Goal: Task Accomplishment & Management: Manage account settings

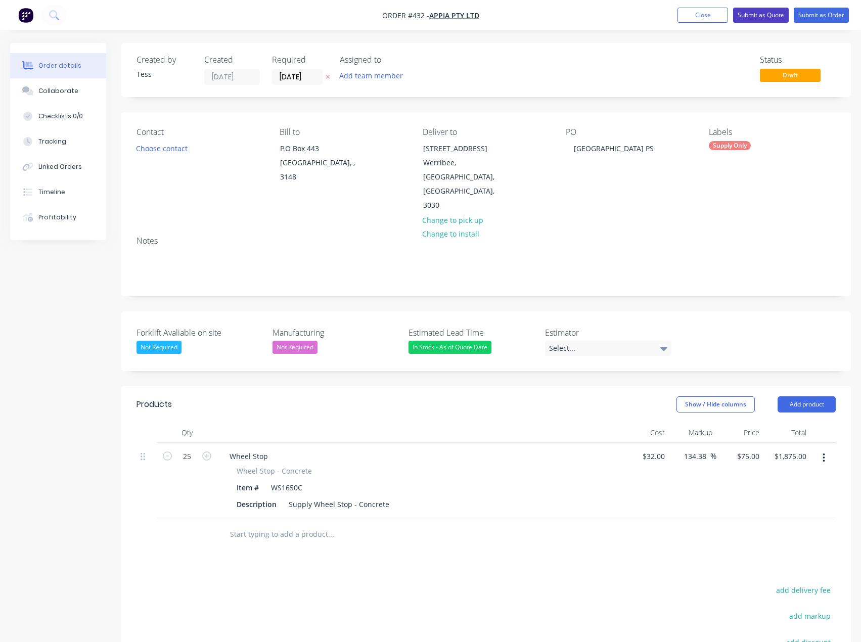
click at [761, 16] on button "Submit as Quote" at bounding box center [761, 15] width 56 height 15
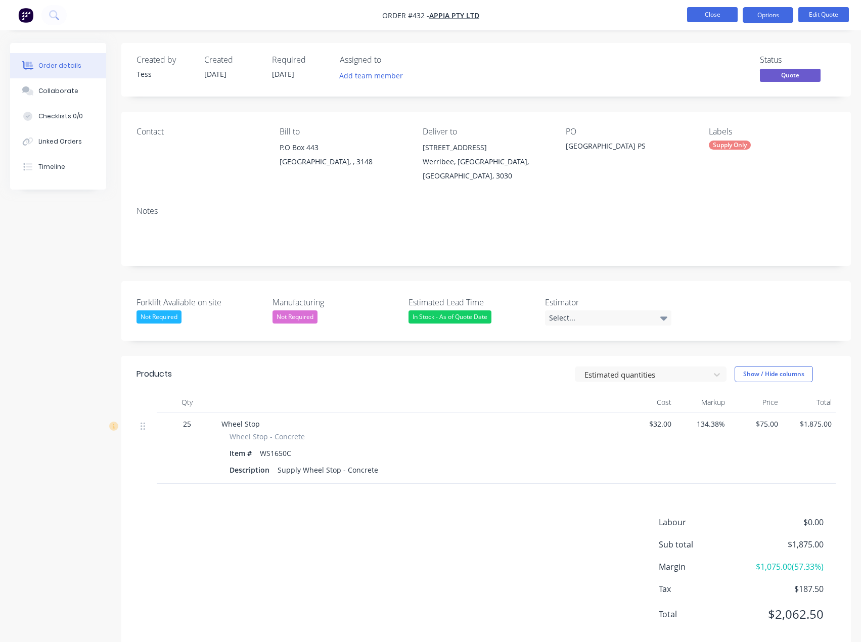
click at [710, 12] on button "Close" at bounding box center [712, 14] width 51 height 15
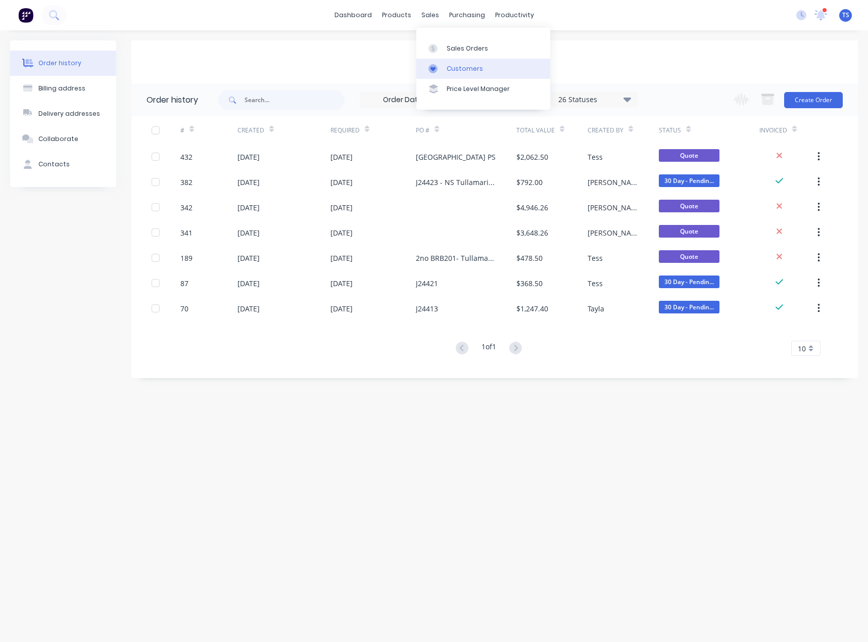
click at [454, 73] on link "Customers" at bounding box center [484, 69] width 134 height 20
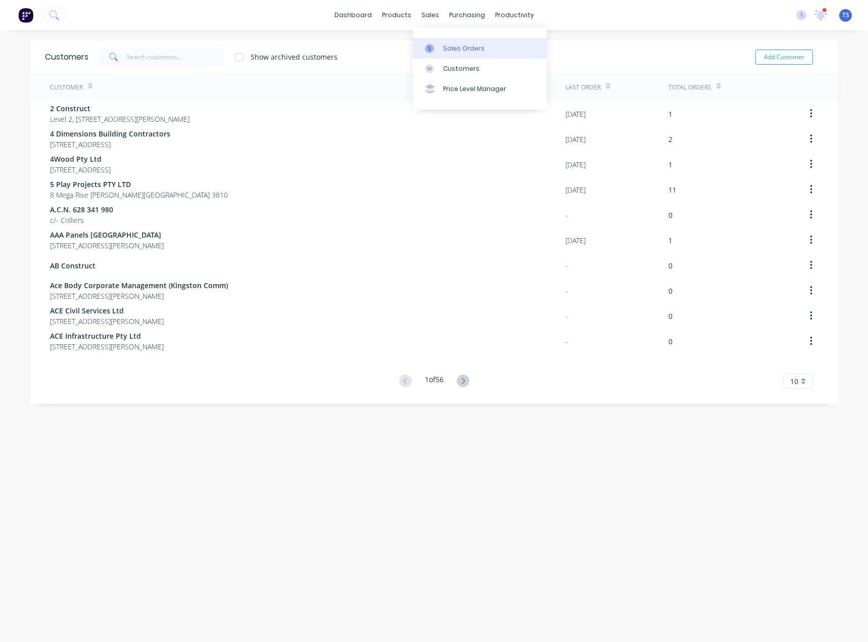
click at [446, 50] on div "Sales Orders" at bounding box center [463, 48] width 41 height 9
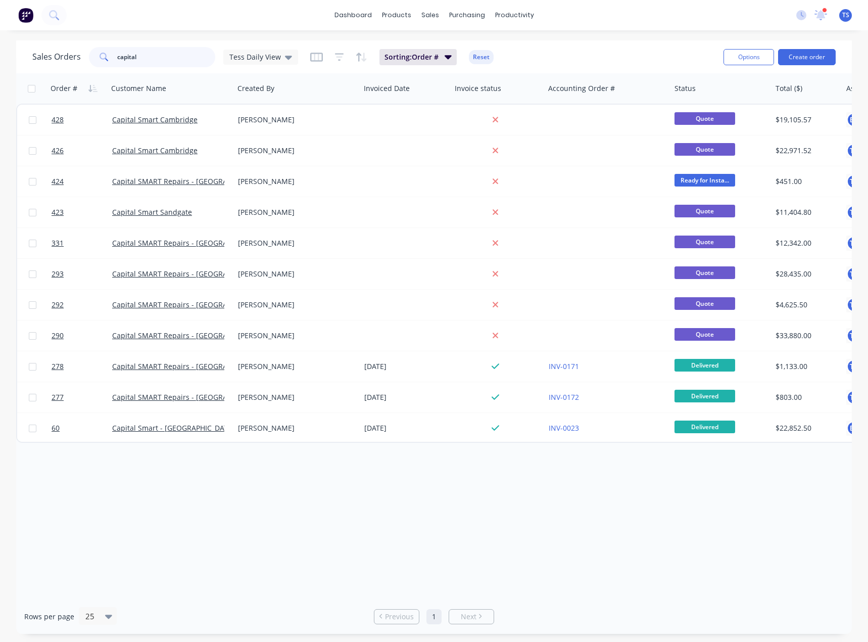
drag, startPoint x: 134, startPoint y: 56, endPoint x: 32, endPoint y: 64, distance: 102.9
click at [30, 62] on div "Sales Orders capital Tess Daily View Sorting: Order # Reset Options Create order" at bounding box center [434, 56] width 836 height 33
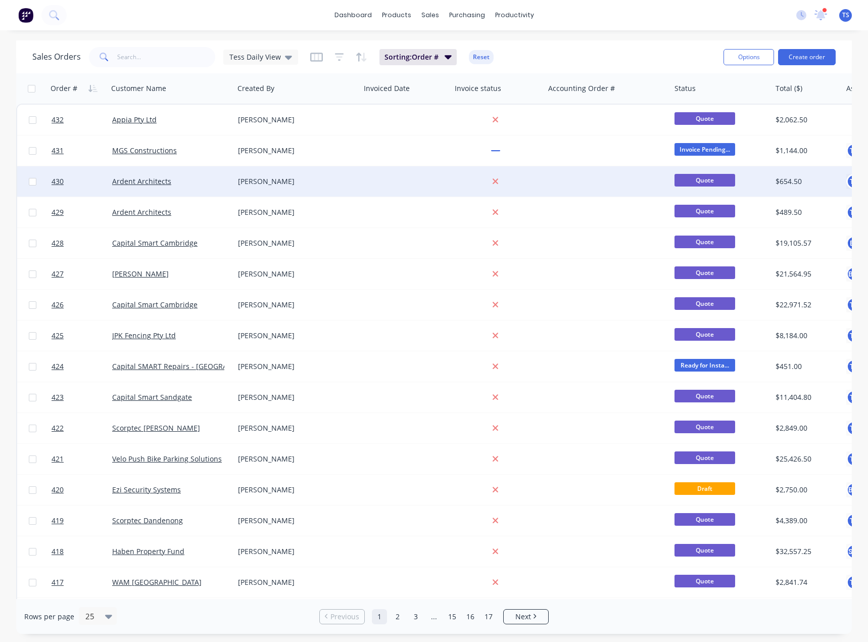
click at [151, 195] on div "Ardent Architects" at bounding box center [171, 181] width 126 height 30
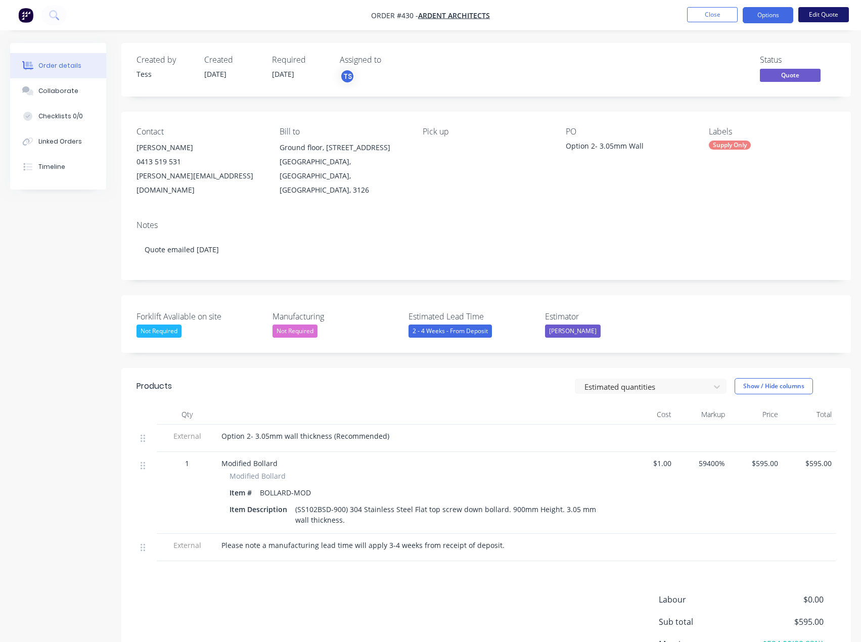
click at [824, 13] on button "Edit Quote" at bounding box center [823, 14] width 51 height 15
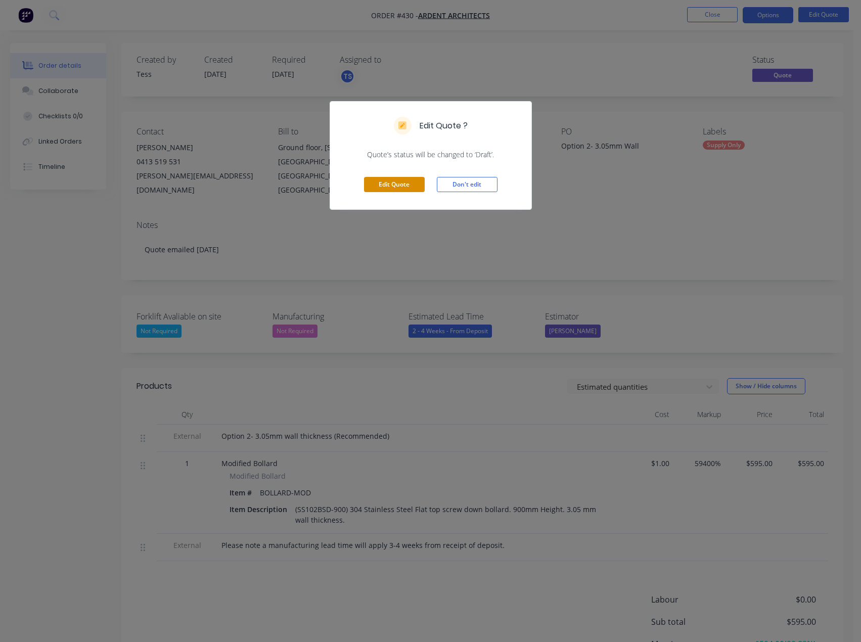
click at [401, 182] on button "Edit Quote" at bounding box center [394, 184] width 61 height 15
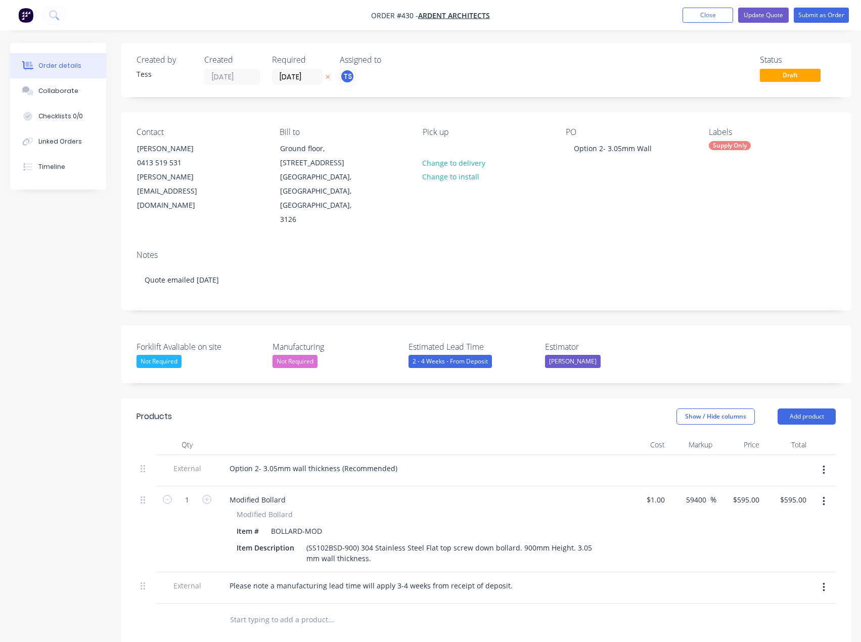
scroll to position [152, 0]
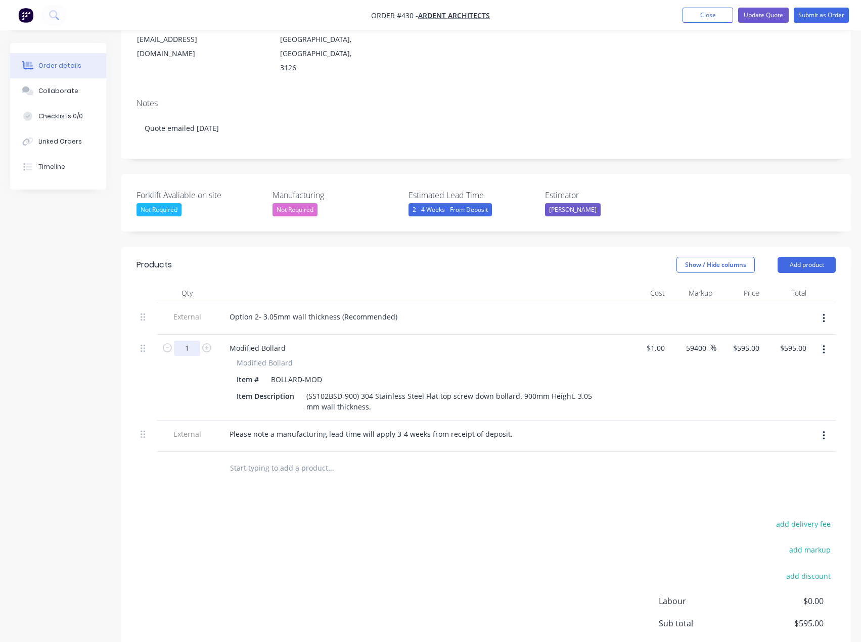
click at [190, 341] on input "1" at bounding box center [187, 348] width 26 height 15
type input "12"
type input "595"
type input "$7,140.00"
click at [755, 341] on input "595" at bounding box center [747, 348] width 31 height 15
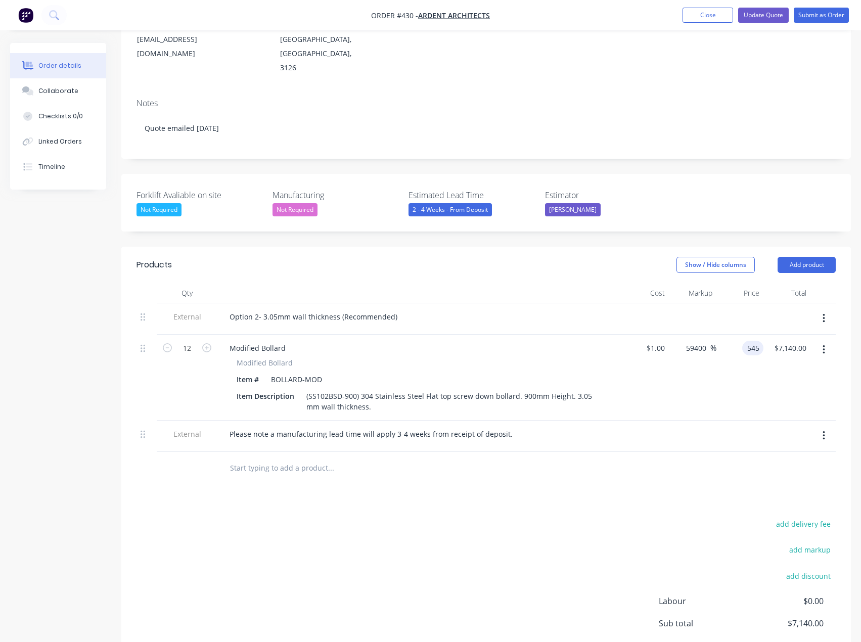
type input "545"
type input "54400"
type input "$545.00"
type input "$6,540.00"
click at [577, 452] on div at bounding box center [399, 468] width 364 height 33
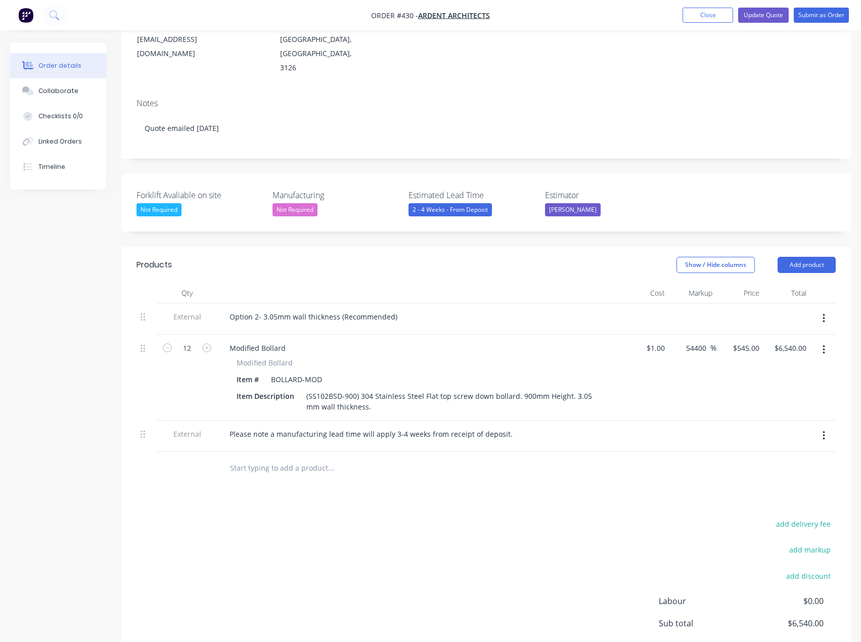
click at [455, 458] on div at bounding box center [372, 468] width 303 height 20
click at [771, 13] on button "Update Quote" at bounding box center [763, 15] width 51 height 15
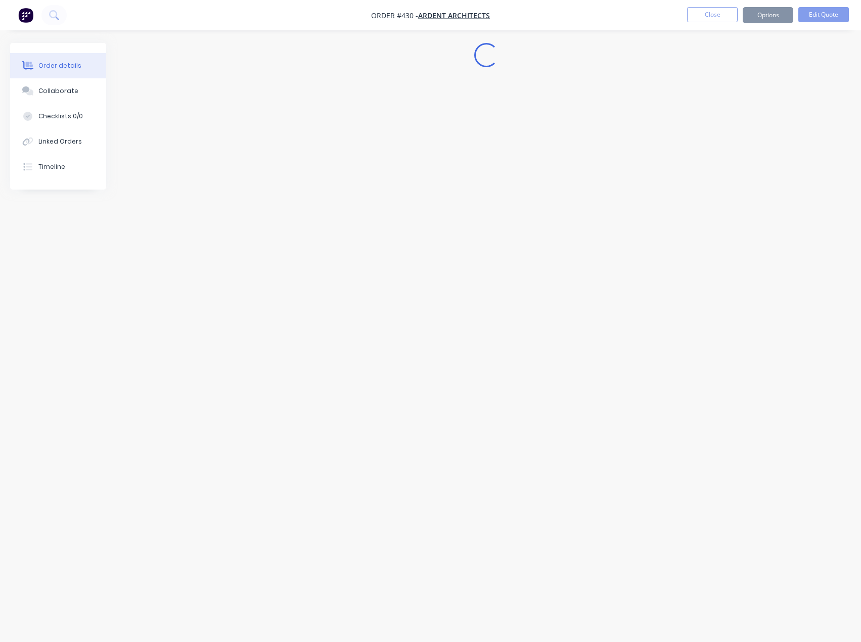
scroll to position [0, 0]
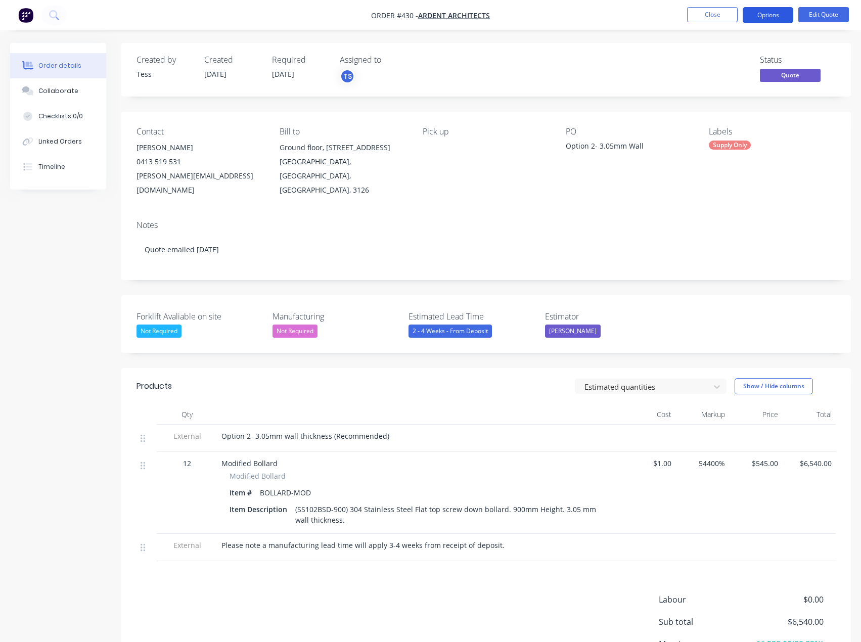
click at [760, 16] on button "Options" at bounding box center [768, 15] width 51 height 16
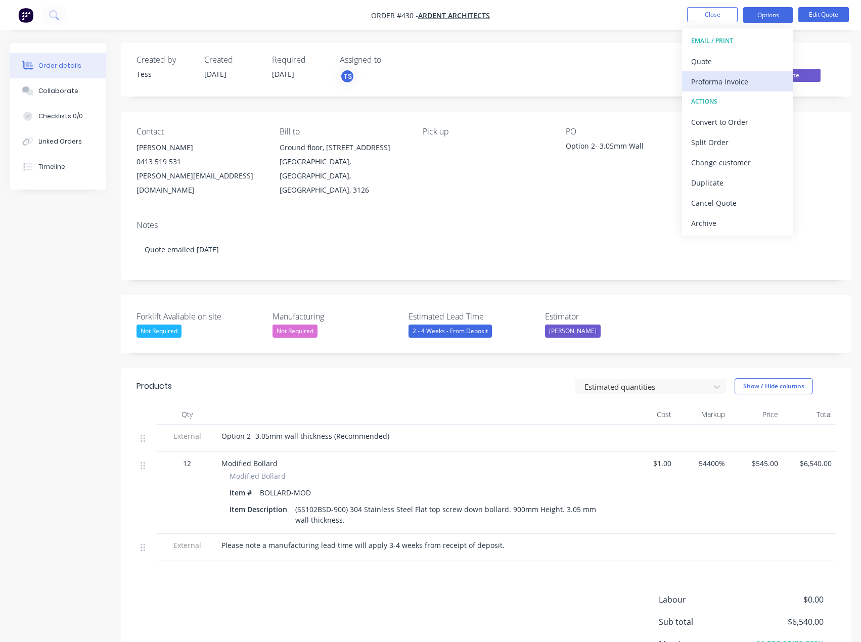
click at [715, 75] on div "Proforma Invoice" at bounding box center [737, 81] width 93 height 15
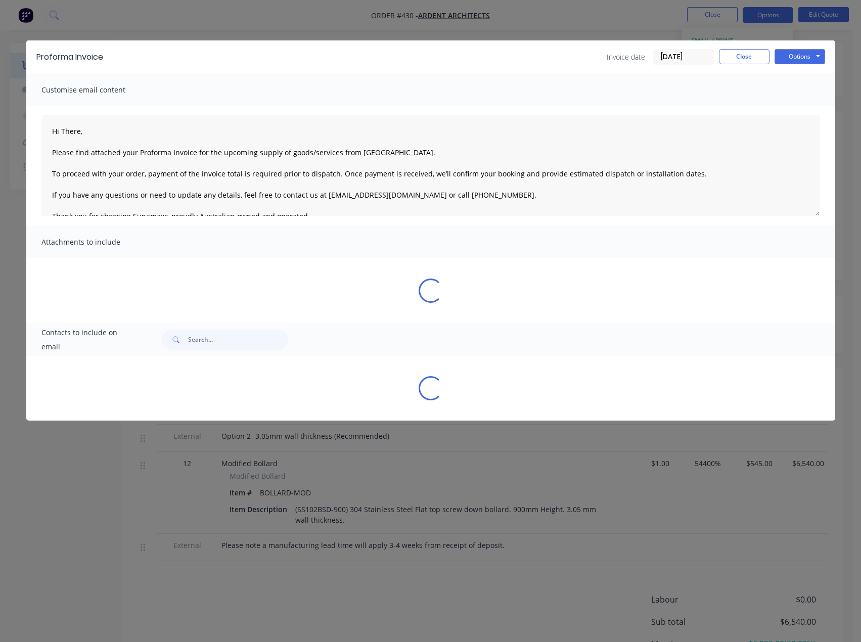
type textarea "Hi There, Please find attached your Proforma Invoice for the upcoming supply of…"
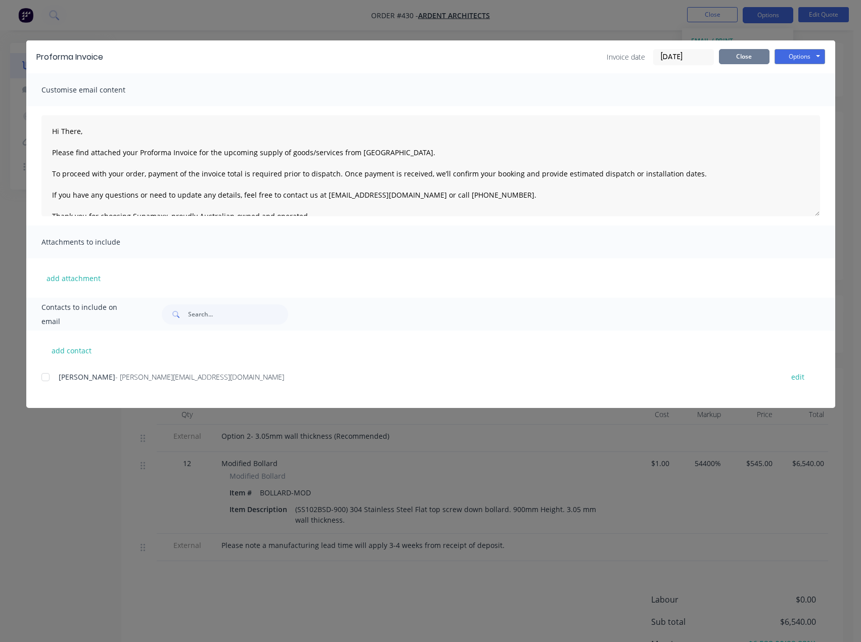
click at [744, 51] on button "Close" at bounding box center [744, 56] width 51 height 15
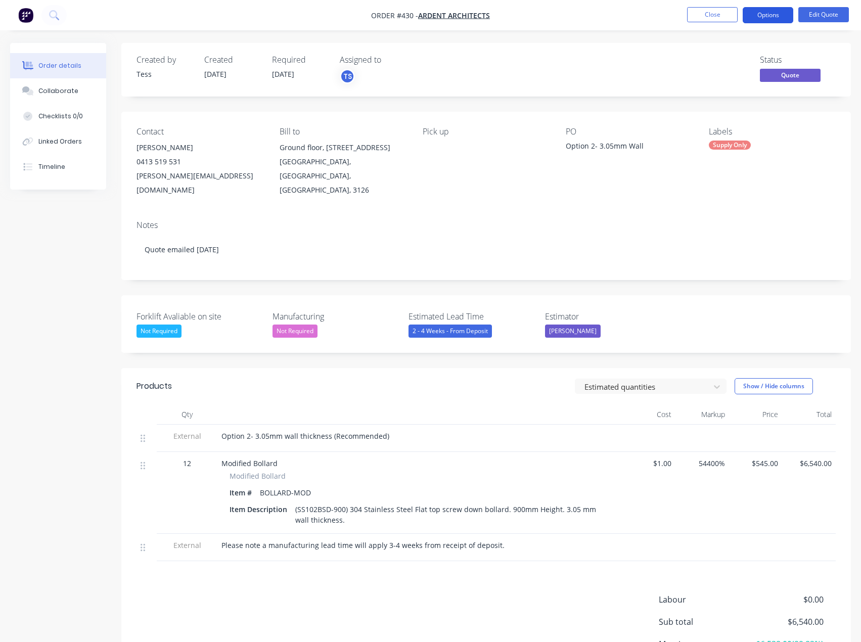
click at [771, 13] on button "Options" at bounding box center [768, 15] width 51 height 16
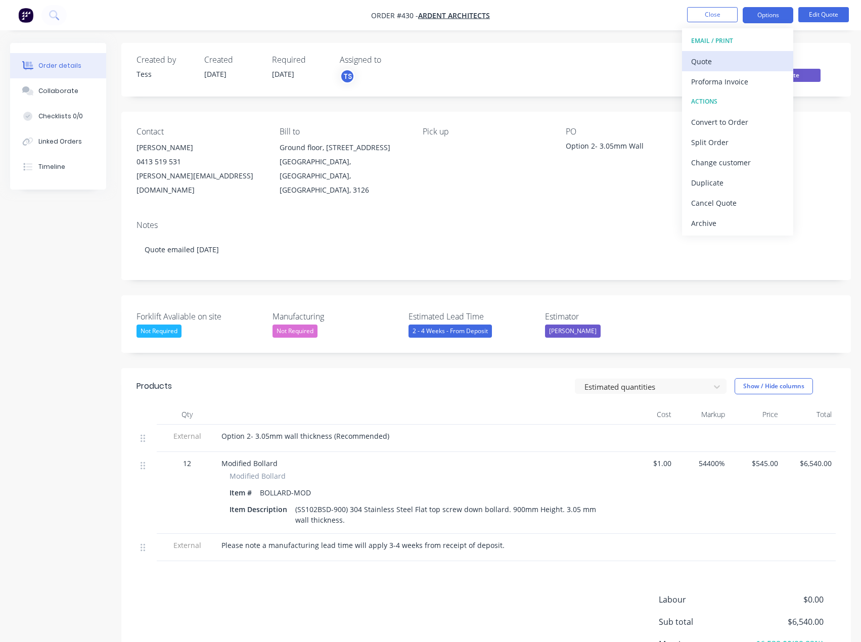
click at [734, 62] on div "Quote" at bounding box center [737, 61] width 93 height 15
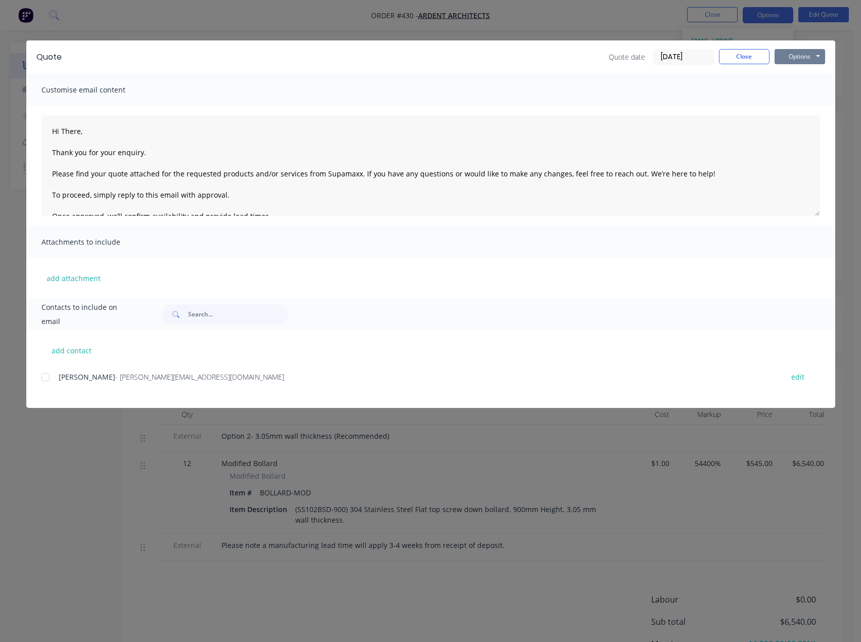
click at [798, 57] on button "Options" at bounding box center [799, 56] width 51 height 15
click at [794, 70] on button "Preview" at bounding box center [806, 74] width 65 height 17
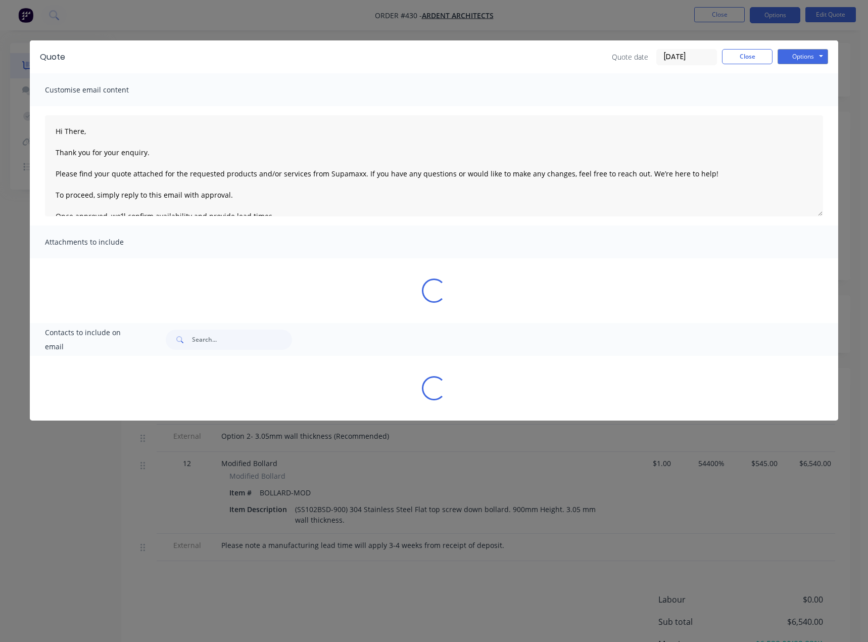
type textarea "Hi There, Thank you for your enquiry. Please find your quote attached for the r…"
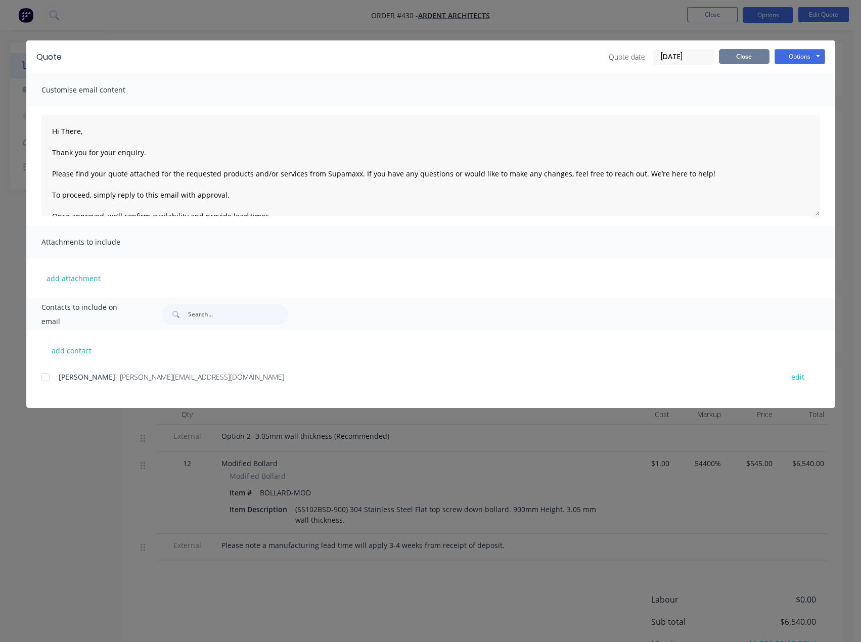
click at [749, 58] on button "Close" at bounding box center [744, 56] width 51 height 15
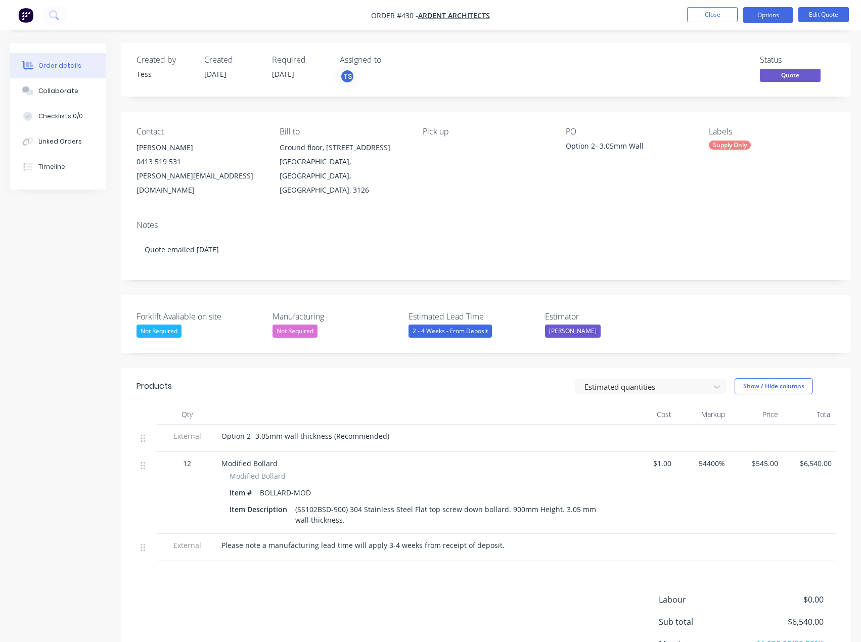
click at [769, 6] on nav "Order #430 - Ardent Architects Close Options Edit Quote" at bounding box center [430, 15] width 861 height 30
click at [770, 13] on button "Options" at bounding box center [768, 15] width 51 height 16
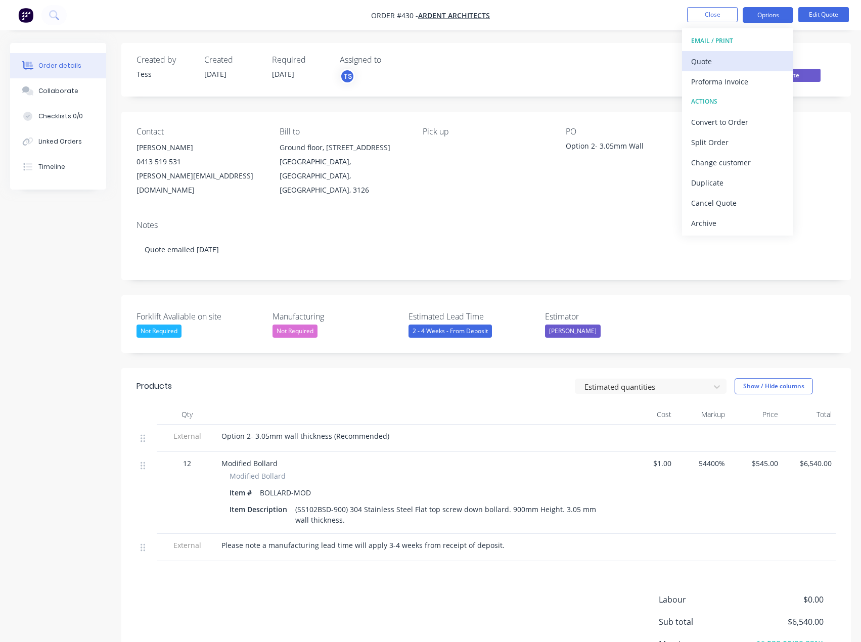
click at [720, 66] on div "Quote" at bounding box center [737, 61] width 93 height 15
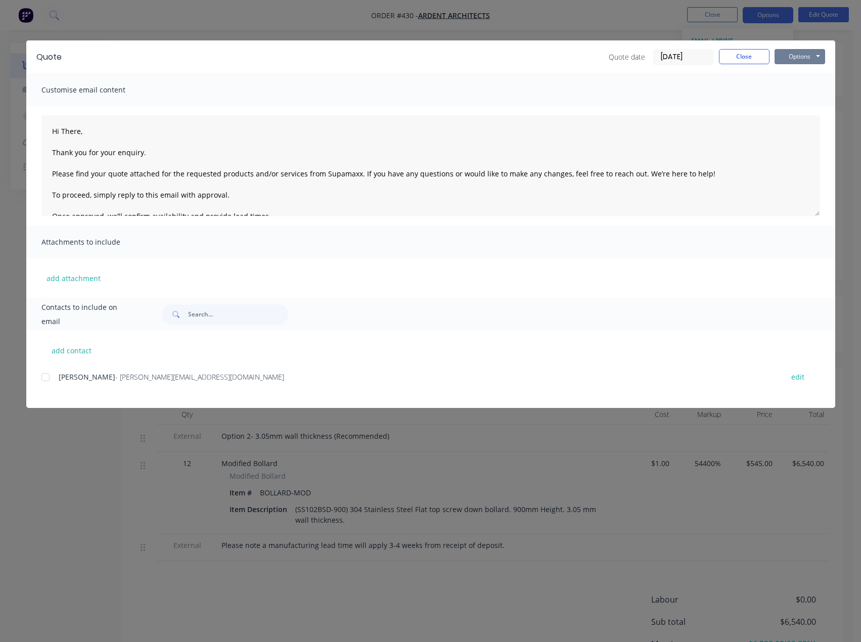
click at [793, 57] on button "Options" at bounding box center [799, 56] width 51 height 15
click at [785, 71] on button "Preview" at bounding box center [806, 74] width 65 height 17
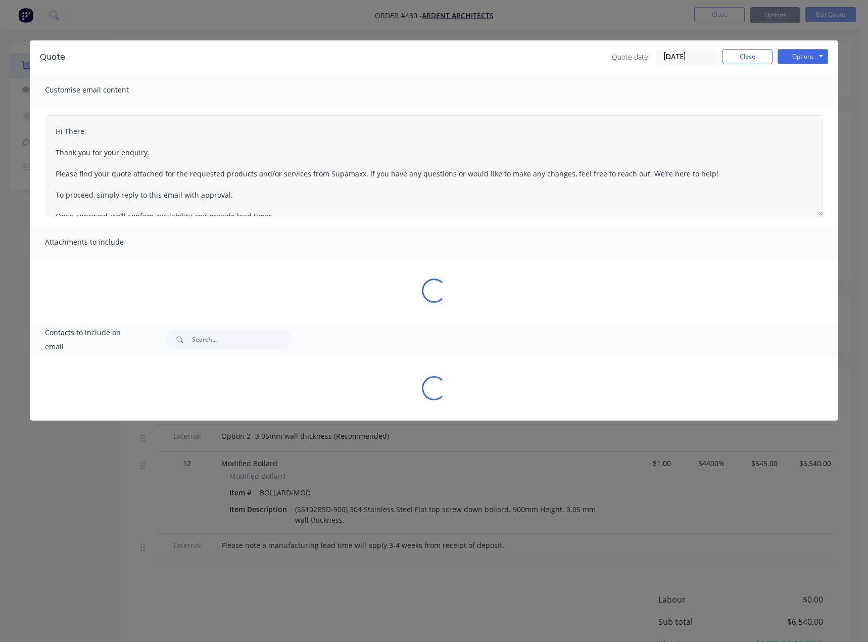
type textarea "Hi There, Thank you for your enquiry. Please find your quote attached for the r…"
